Goal: Check status: Check status

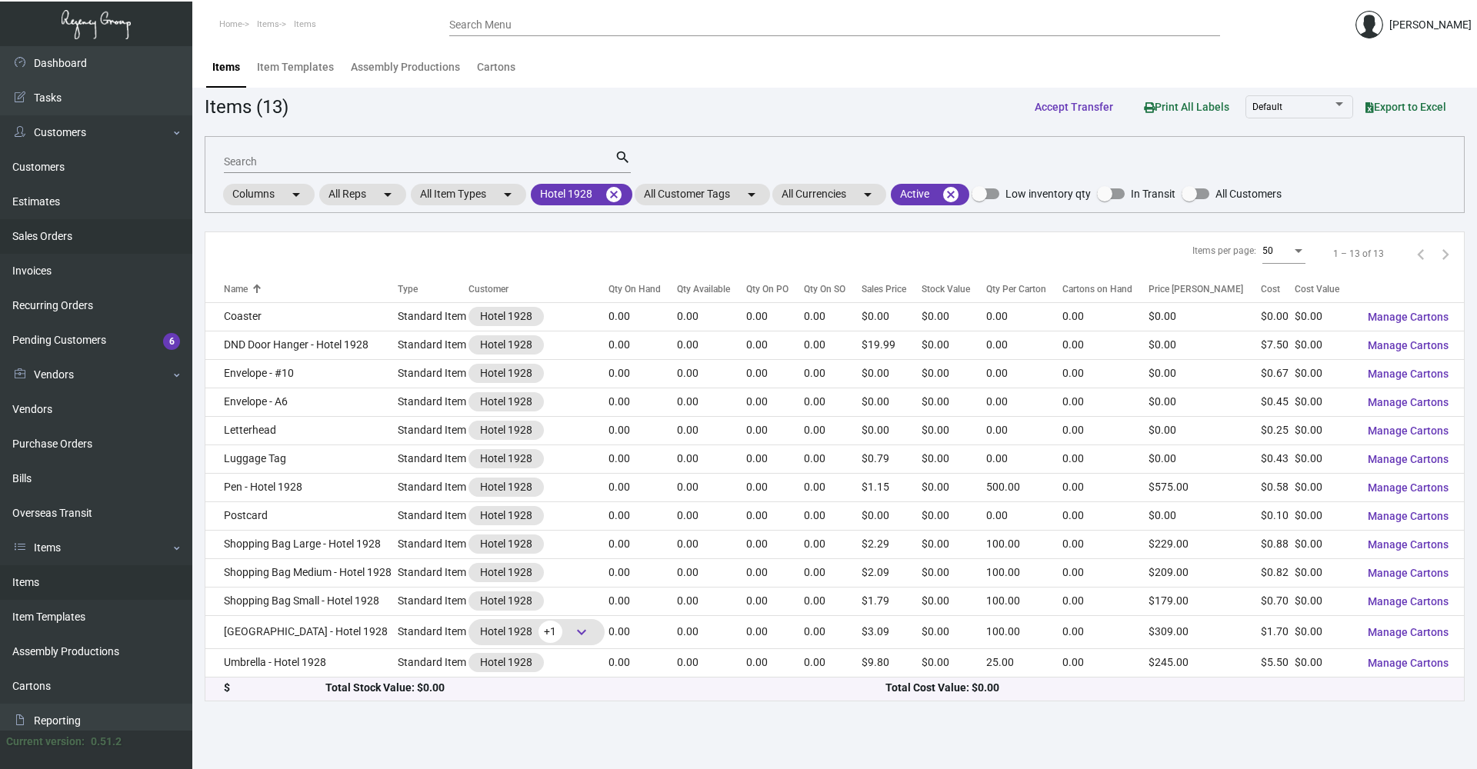
click at [68, 231] on link "Sales Orders" at bounding box center [96, 236] width 192 height 35
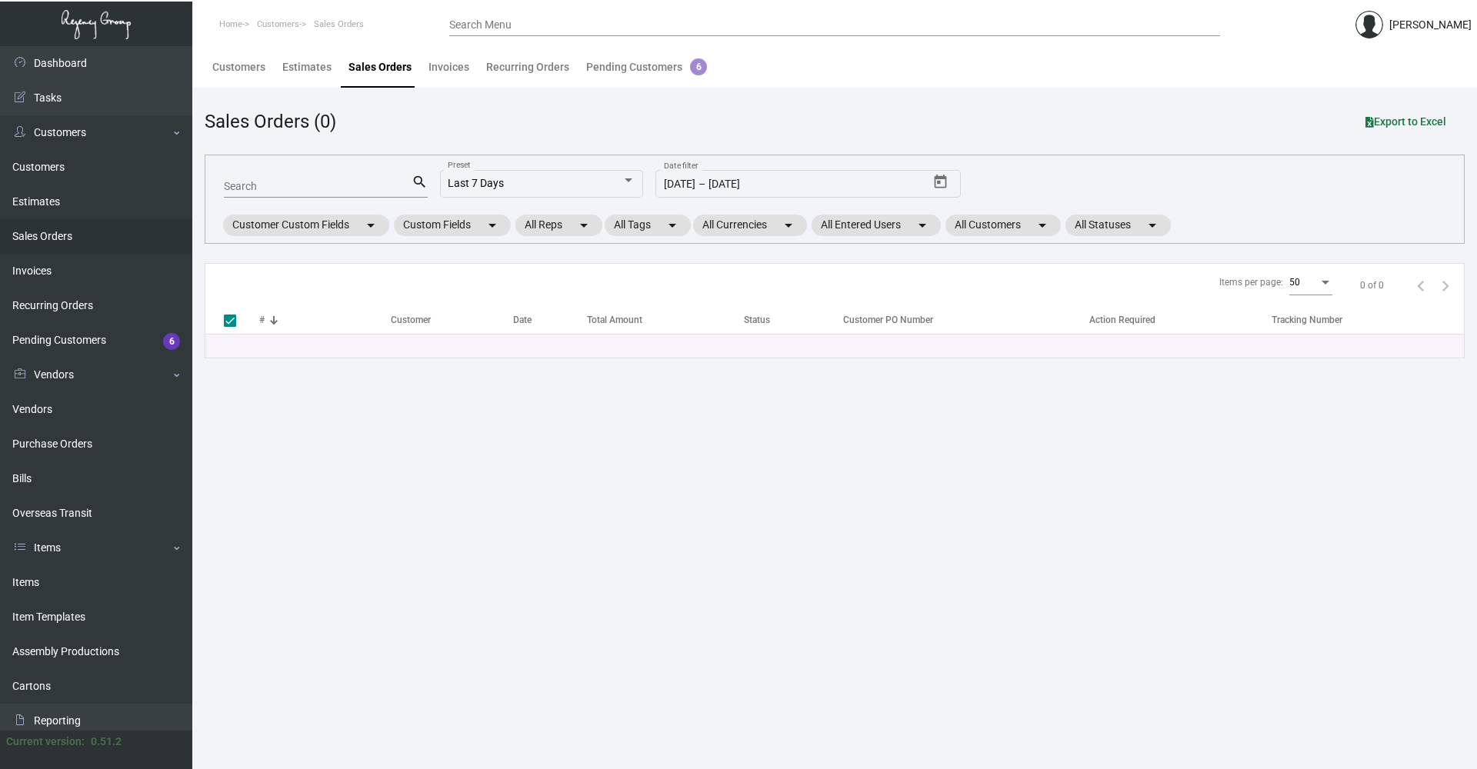
click at [353, 190] on input "Search" at bounding box center [318, 187] width 188 height 12
type input "159"
checkbox input "false"
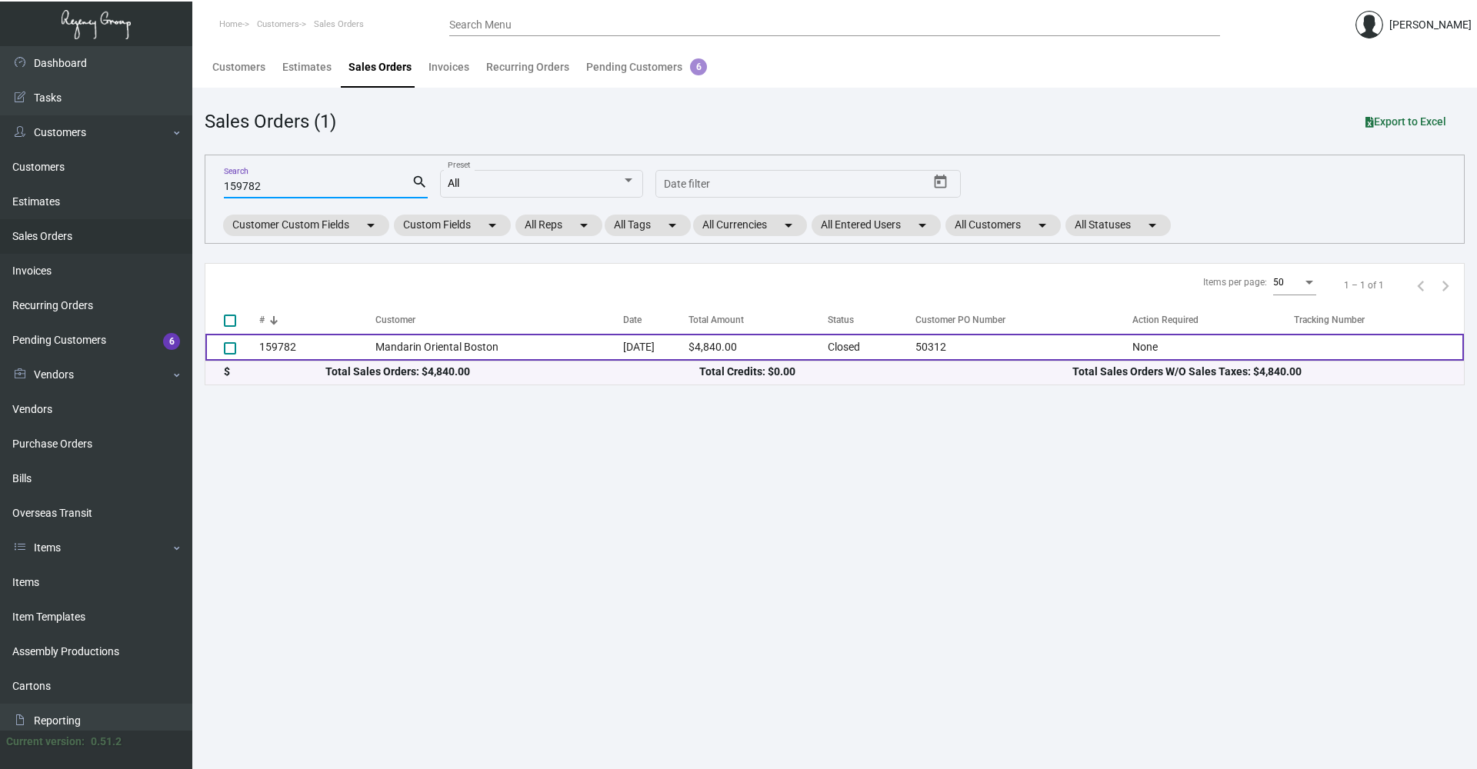
type input "159782"
click at [440, 347] on td "Mandarin Oriental Boston" at bounding box center [499, 347] width 248 height 27
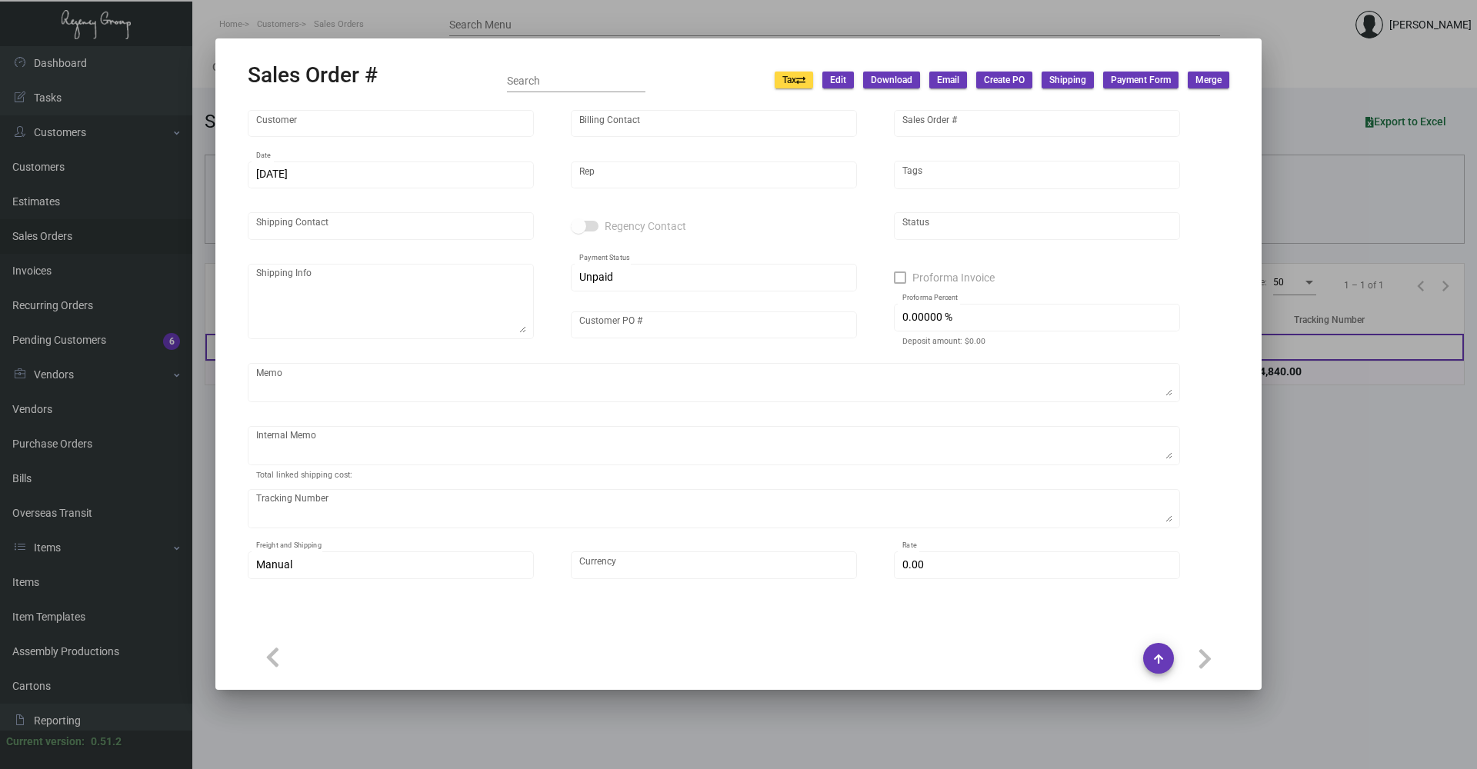
type input "Mandarin Oriental Boston"
type input "[PERSON_NAME]"
type input "159782"
type input "[DATE]"
type input "[PERSON_NAME]"
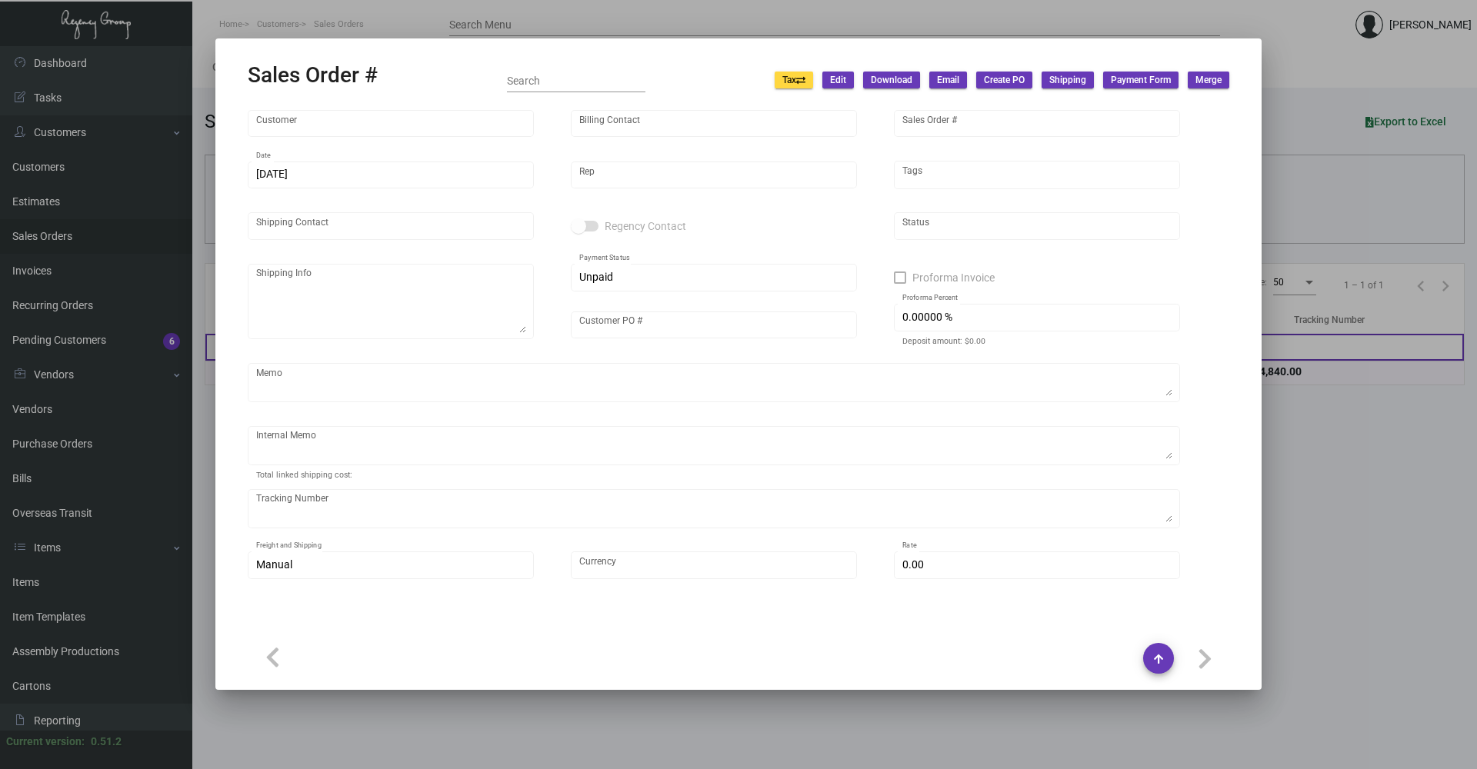
type input "Shipping & Receiving"
type textarea "Mandarin Oriental Boston - Shipping & Receiving [STREET_ADDRESS]"
type input "50312"
type input "United States Dollar $"
type input "$ 0.00"
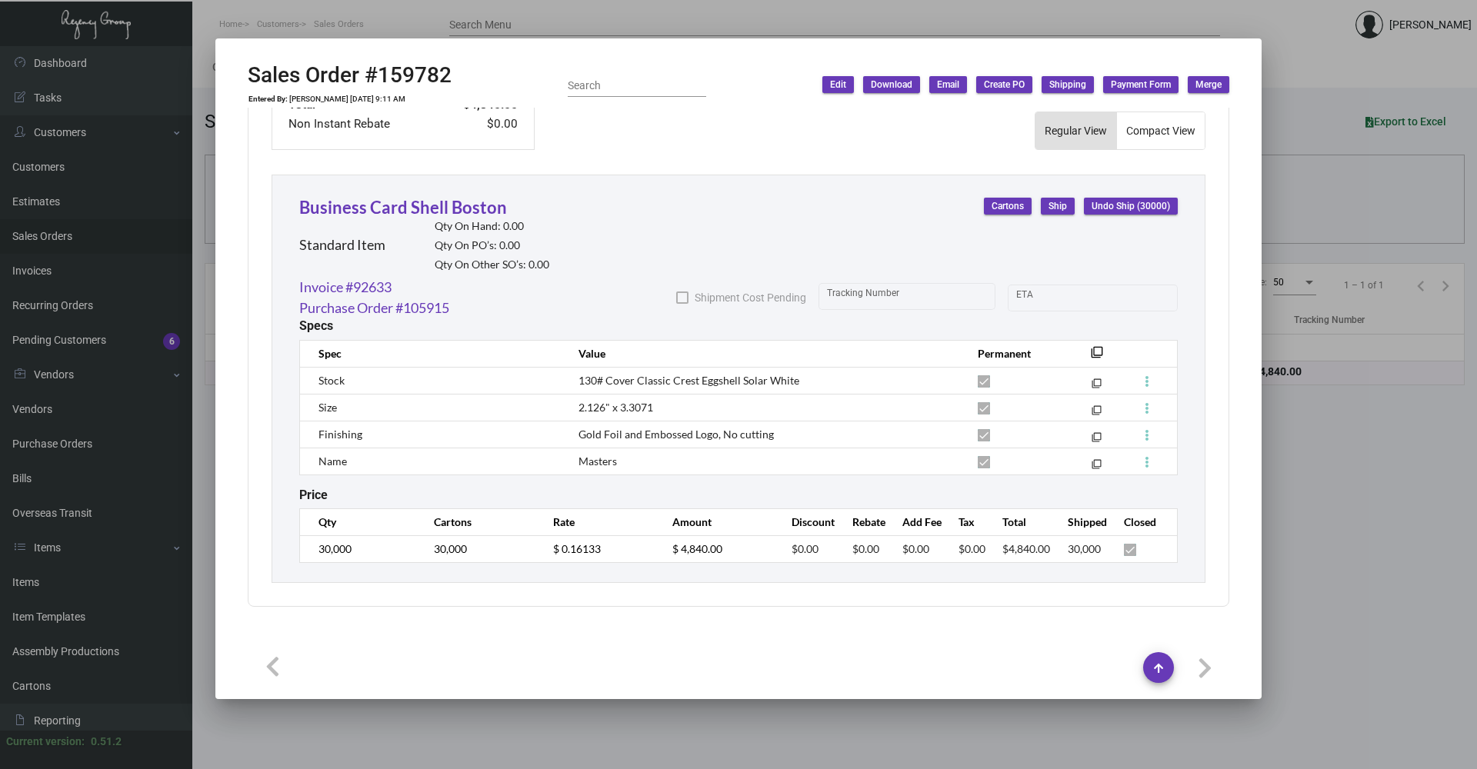
scroll to position [798, 0]
